Goal: Transaction & Acquisition: Purchase product/service

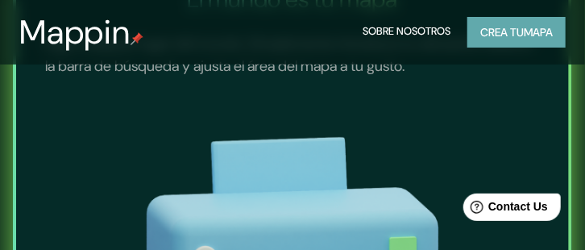
click at [486, 31] on font "Crea tu" at bounding box center [502, 32] width 44 height 15
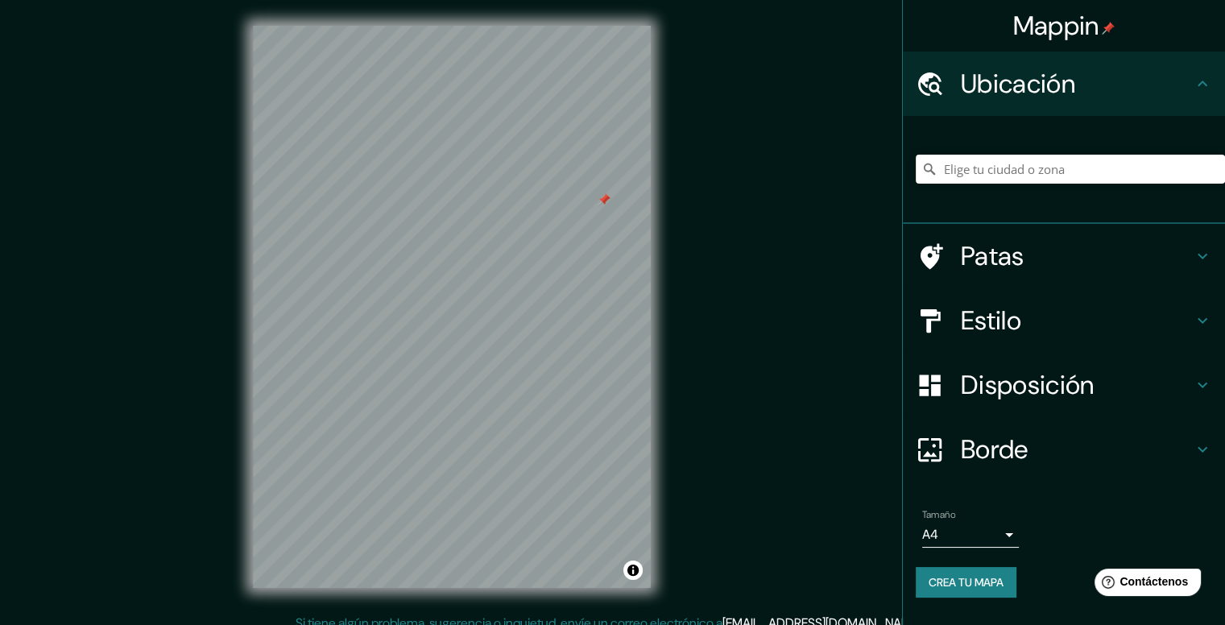
click at [597, 247] on font "Patas" at bounding box center [993, 256] width 64 height 34
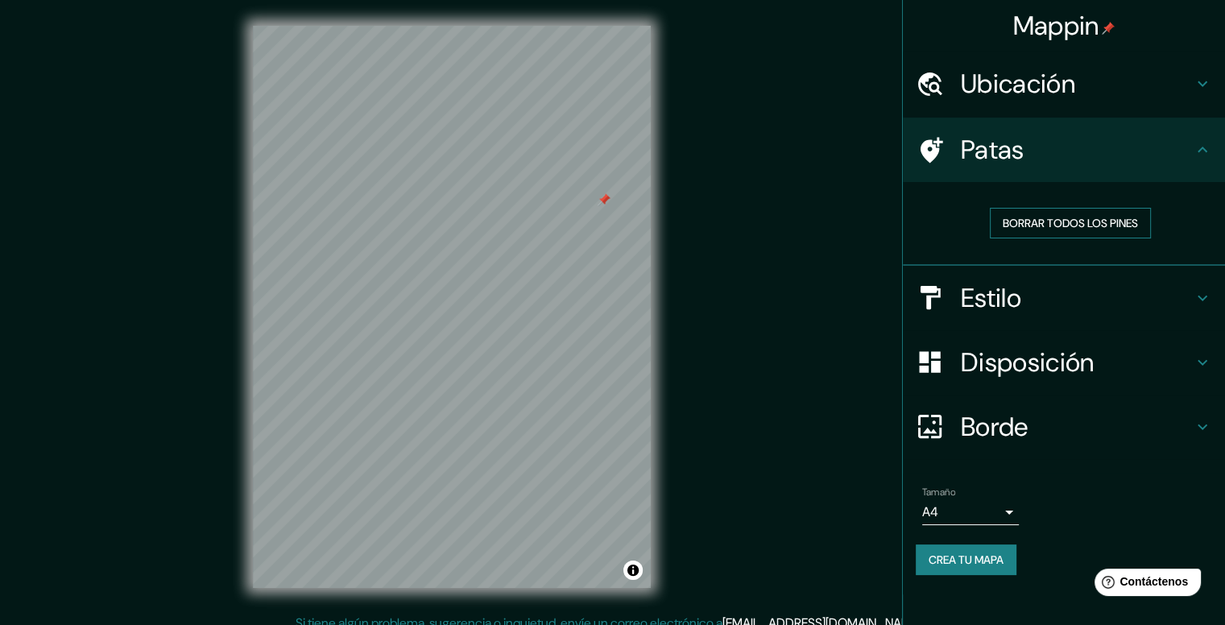
click at [597, 226] on font "Borrar todos los pines" at bounding box center [1070, 223] width 135 height 15
click at [597, 262] on h4 "Estilo" at bounding box center [1077, 298] width 232 height 32
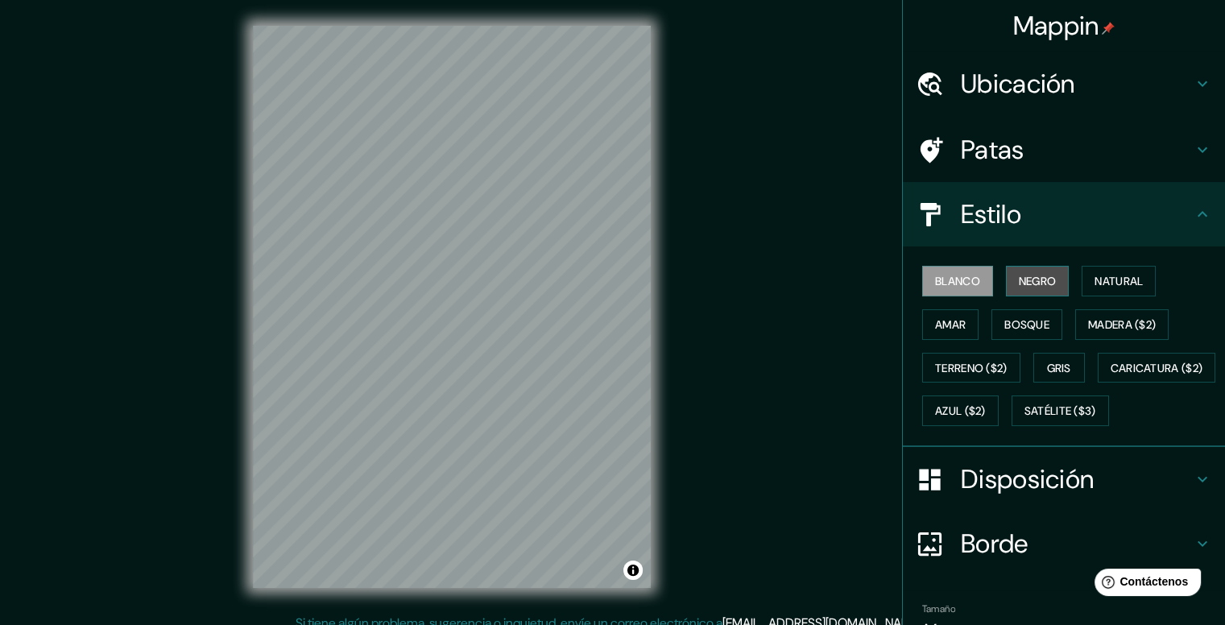
click at [597, 262] on font "Negro" at bounding box center [1038, 281] width 38 height 15
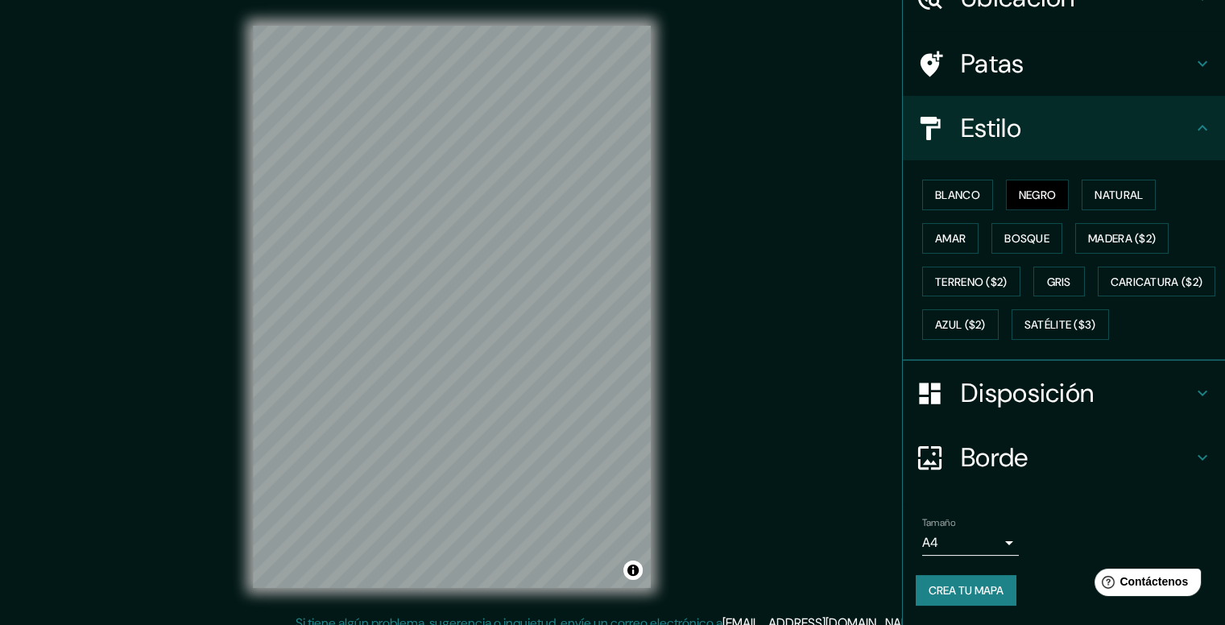
scroll to position [126, 0]
click at [597, 262] on font "Crea tu mapa" at bounding box center [966, 590] width 75 height 15
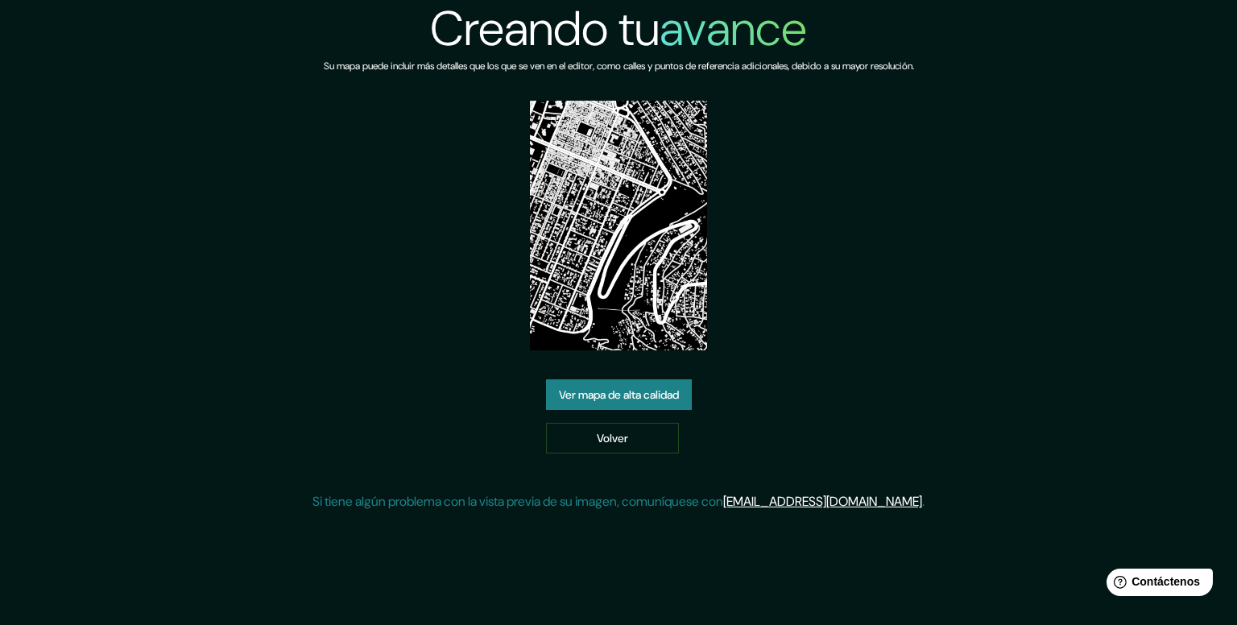
click at [631, 389] on font "Ver mapa de alta calidad" at bounding box center [619, 395] width 120 height 15
